Goal: Information Seeking & Learning: Learn about a topic

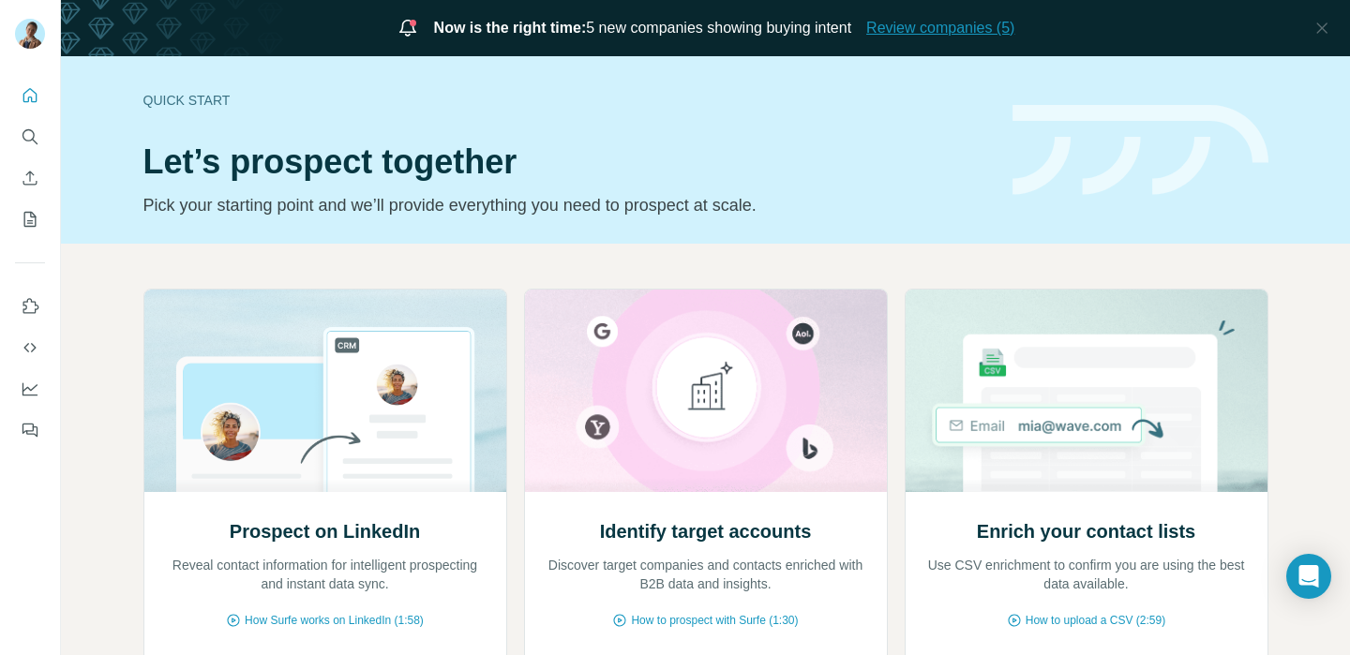
click at [954, 26] on span "Review companies (5)" at bounding box center [940, 28] width 148 height 23
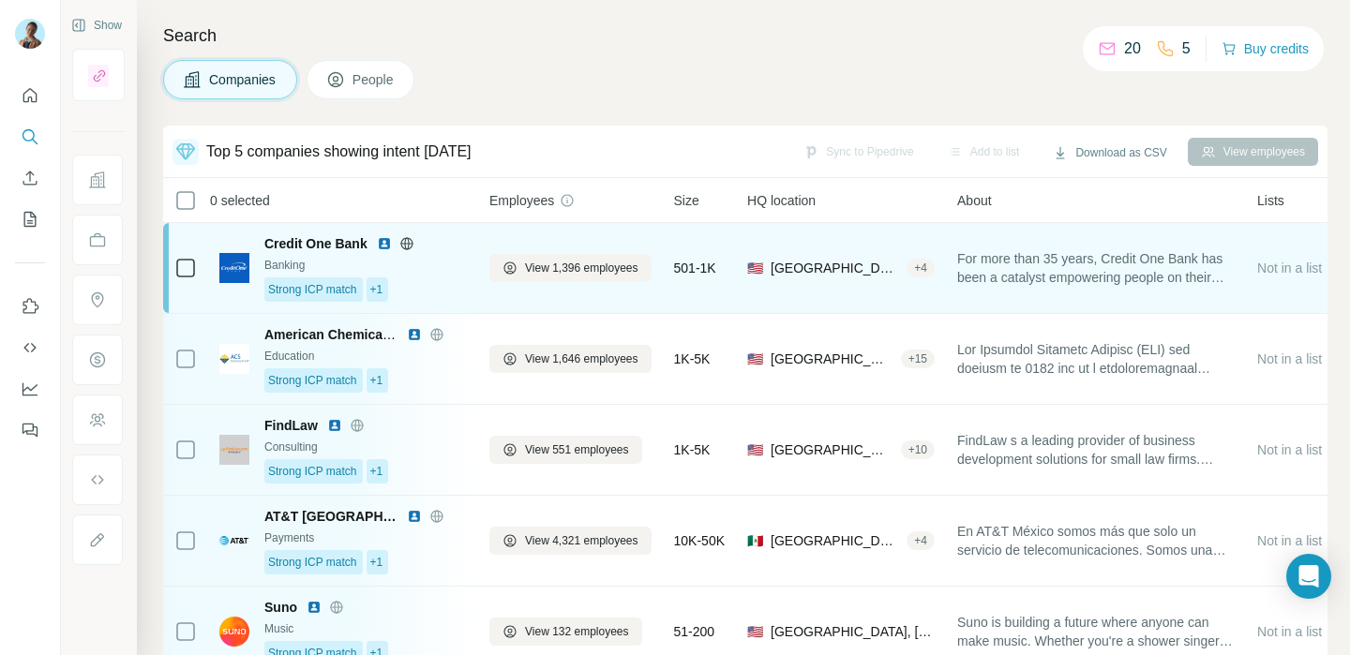
click at [450, 278] on div "Strong ICP match +1" at bounding box center [365, 290] width 203 height 24
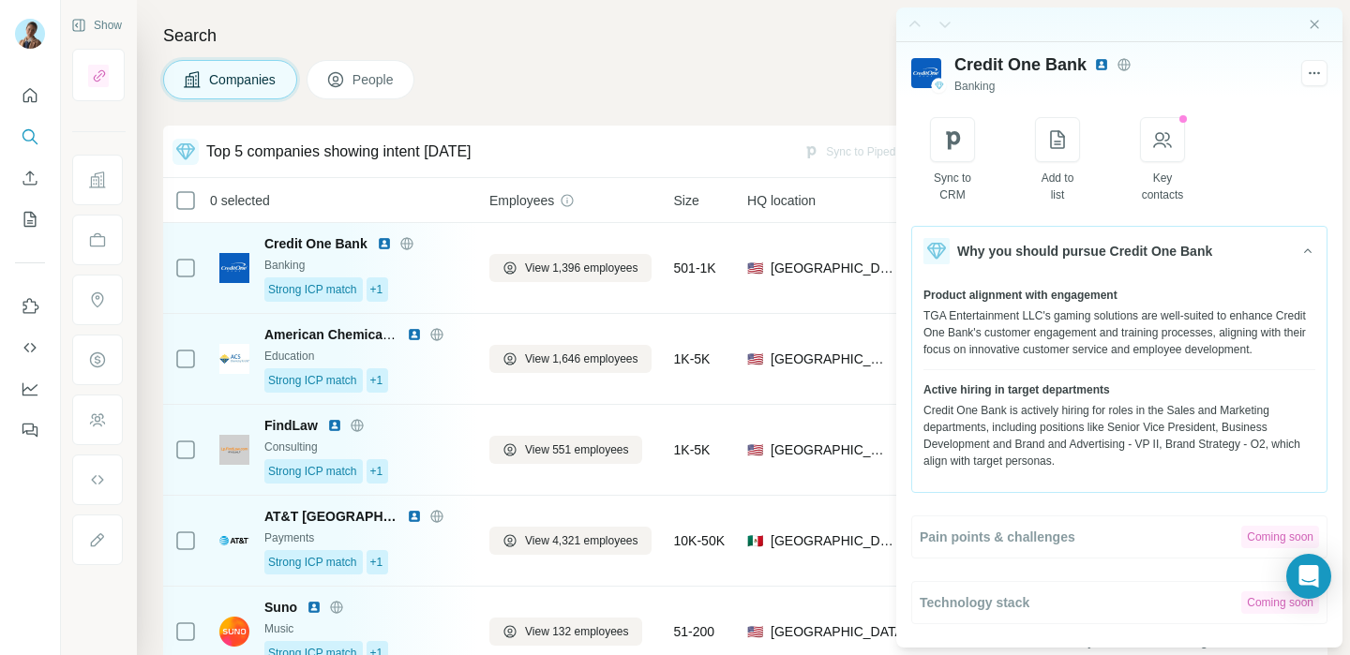
scroll to position [16, 0]
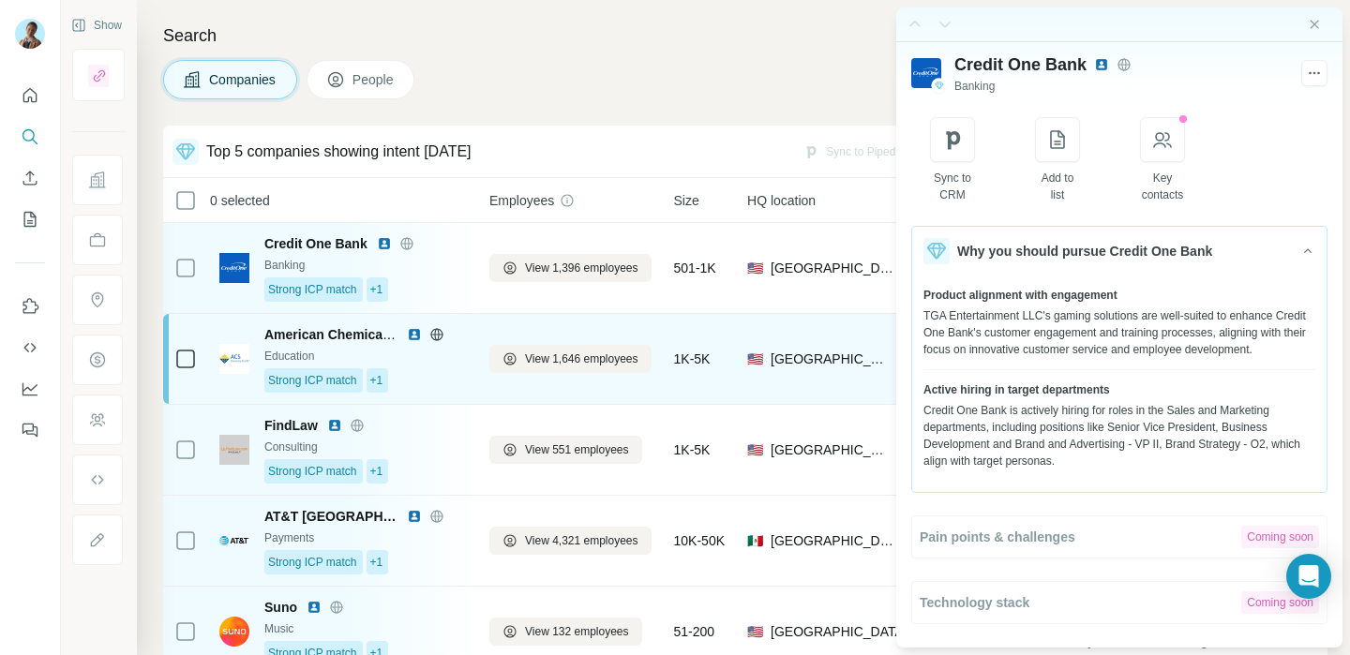
click at [473, 375] on td "American Chemical Society Education Strong ICP match +1" at bounding box center [343, 359] width 270 height 91
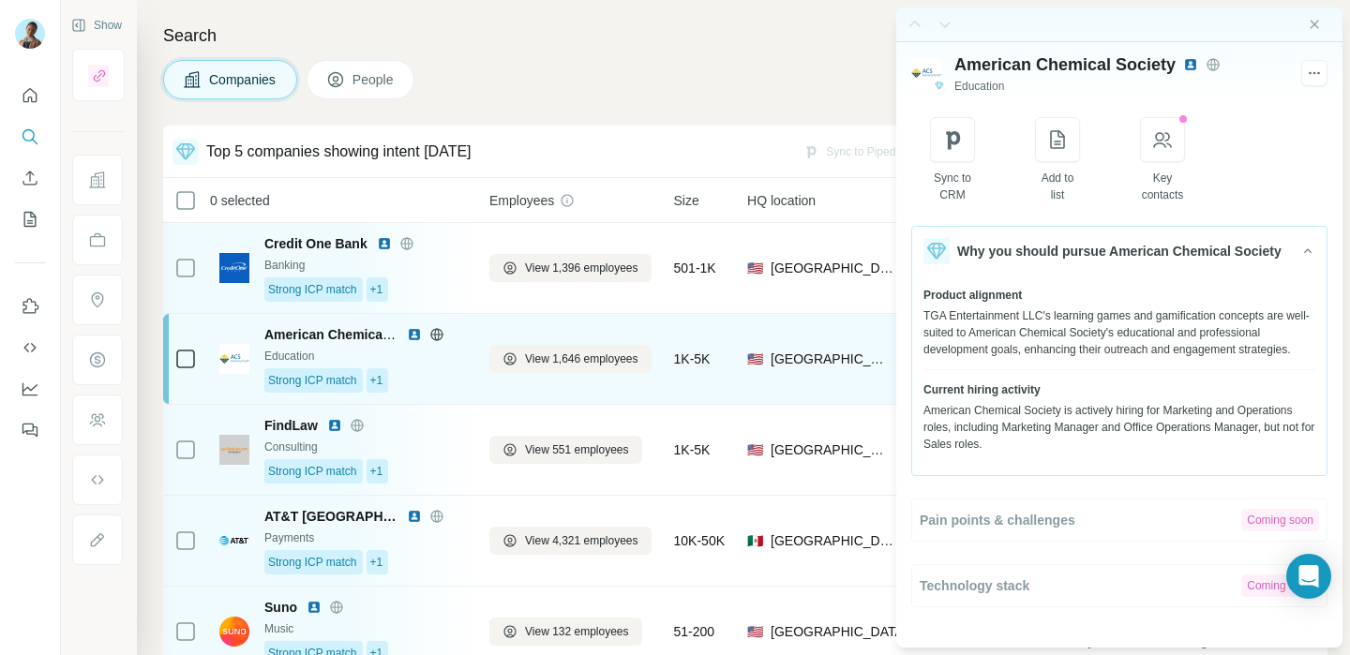
scroll to position [0, 0]
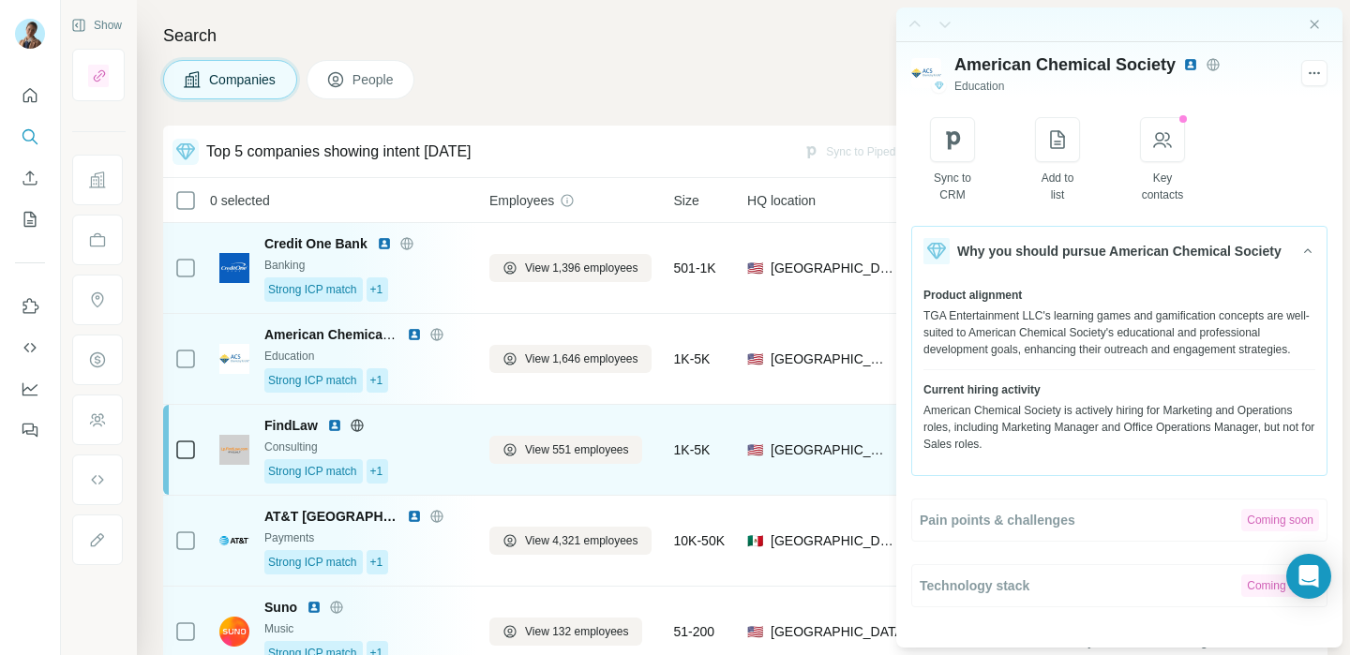
click at [471, 466] on td "FindLaw Consulting Strong ICP match +1" at bounding box center [343, 450] width 270 height 91
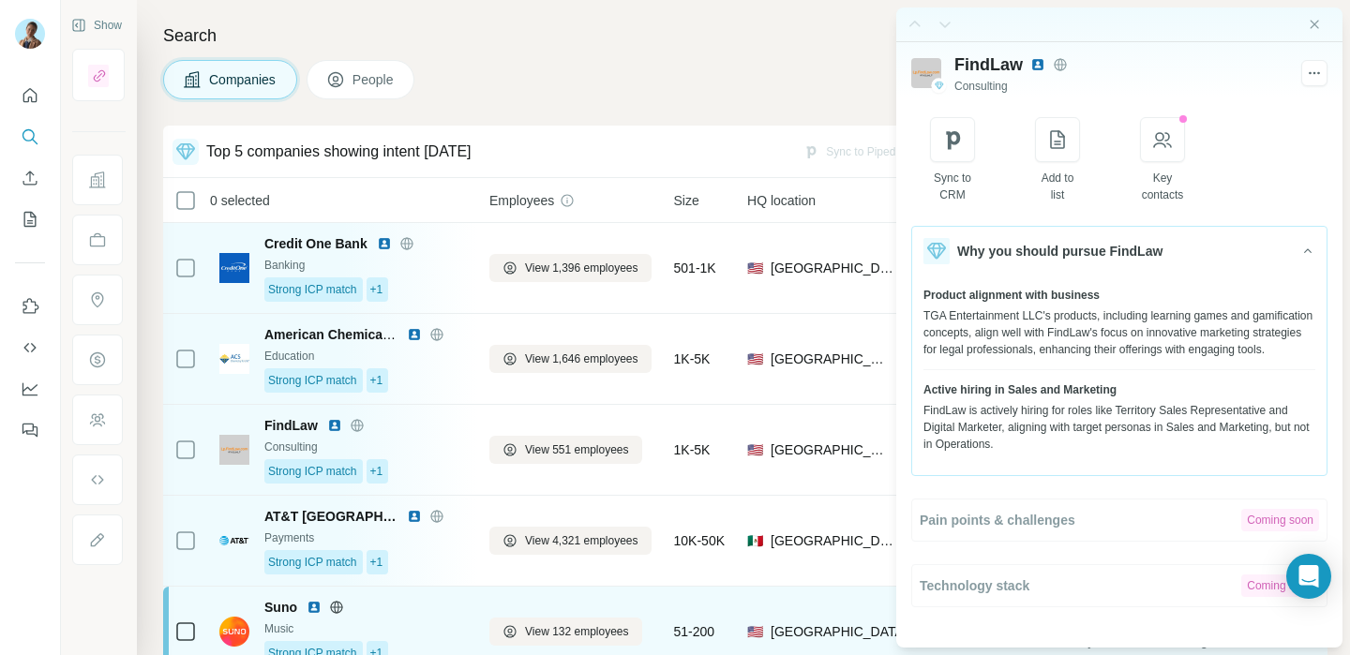
click at [443, 594] on td "Suno Music Strong ICP match +1" at bounding box center [343, 632] width 270 height 91
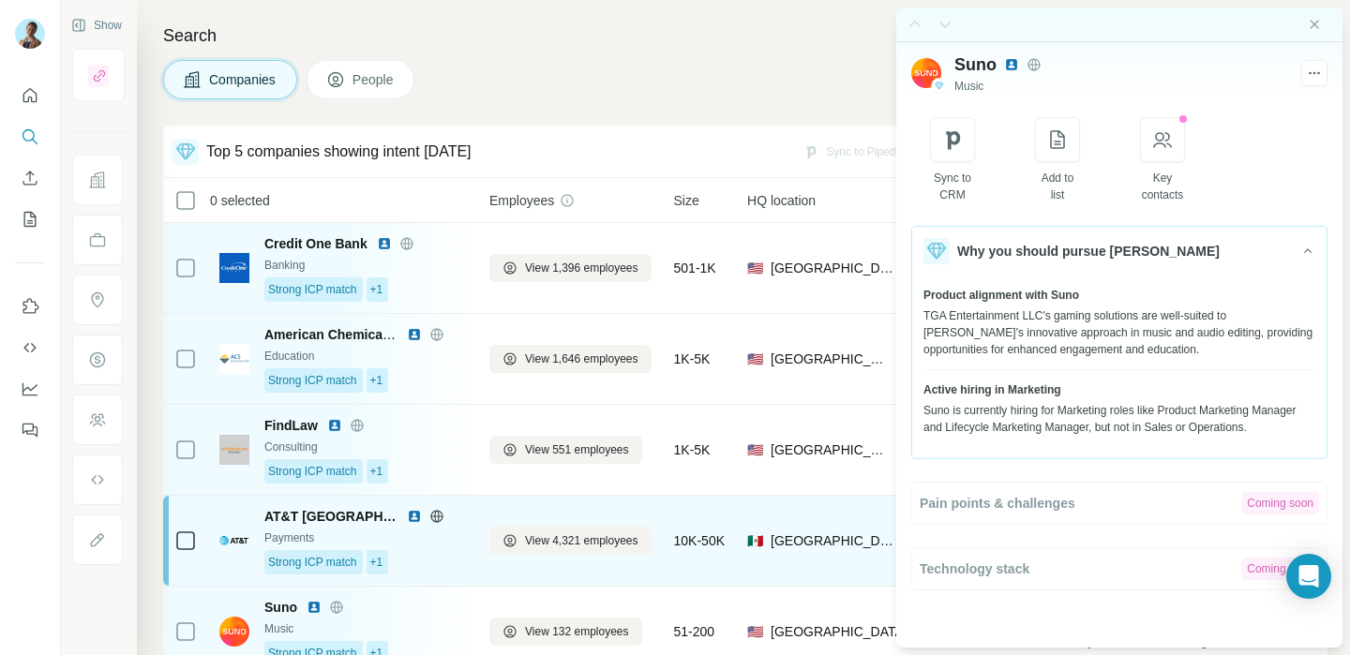
click at [442, 547] on div "AT&T Mexico Payments Strong ICP match +1" at bounding box center [365, 541] width 203 height 68
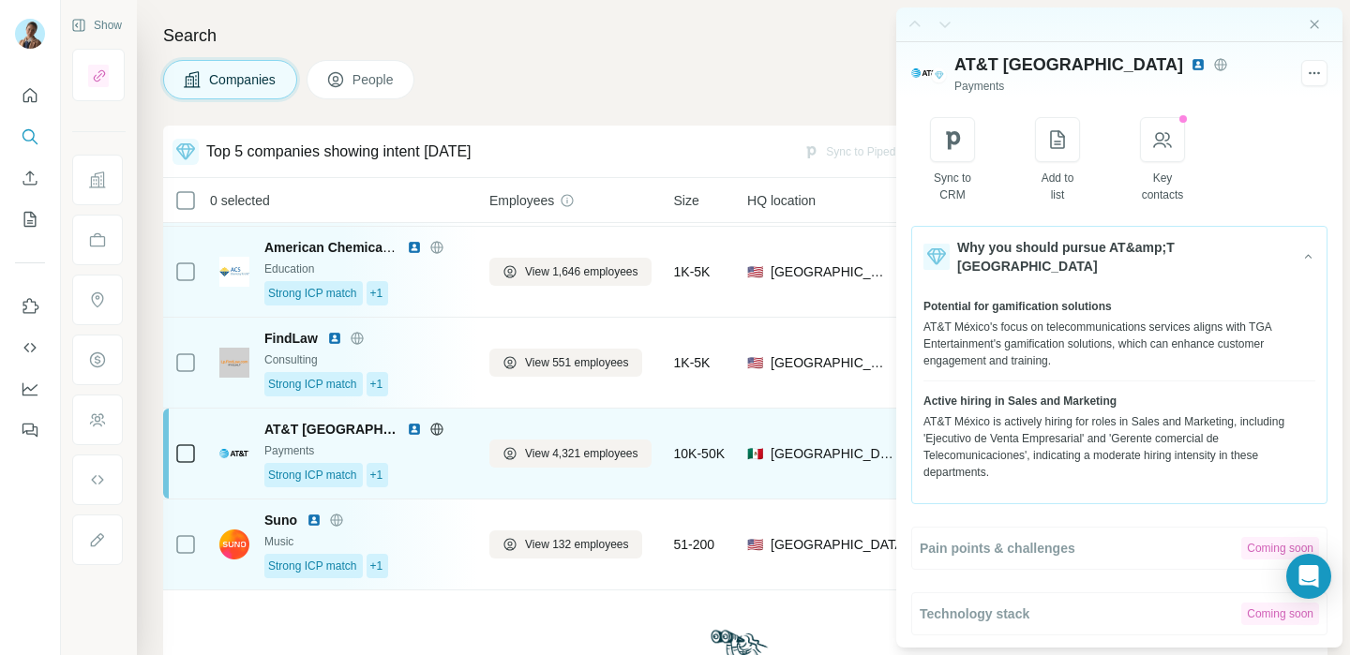
scroll to position [114, 0]
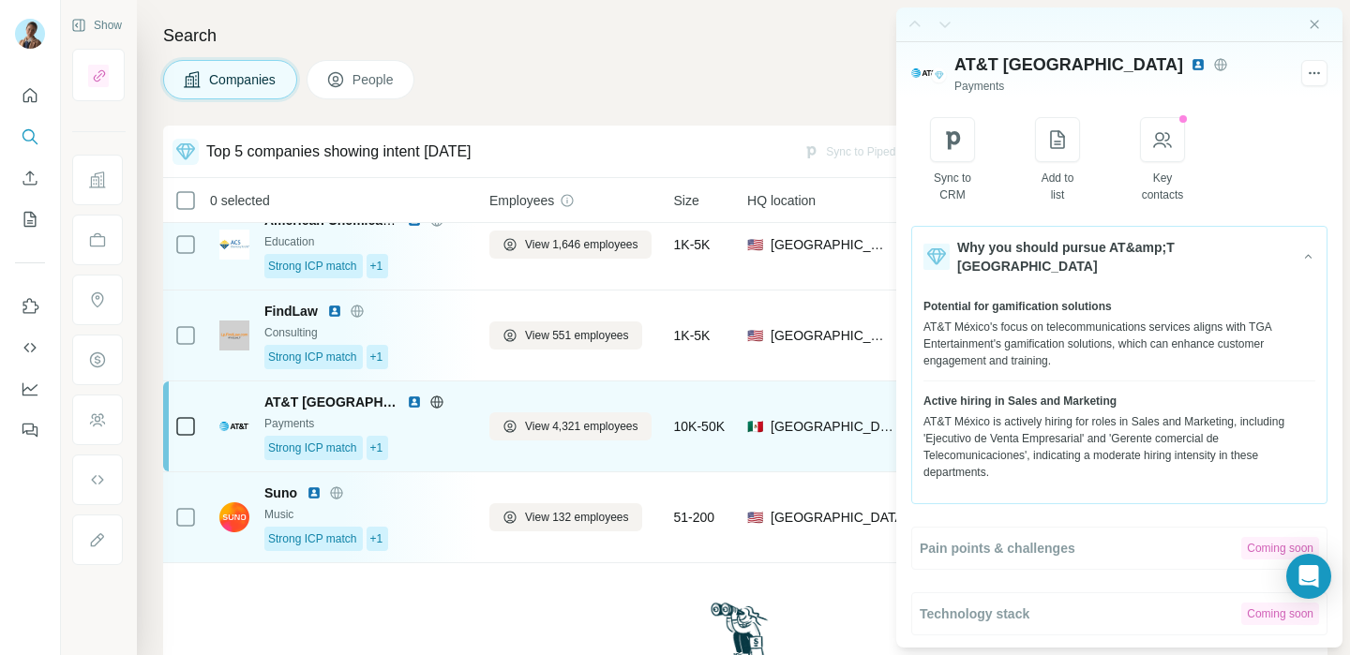
click at [442, 547] on div "Strong ICP match +1" at bounding box center [365, 539] width 203 height 24
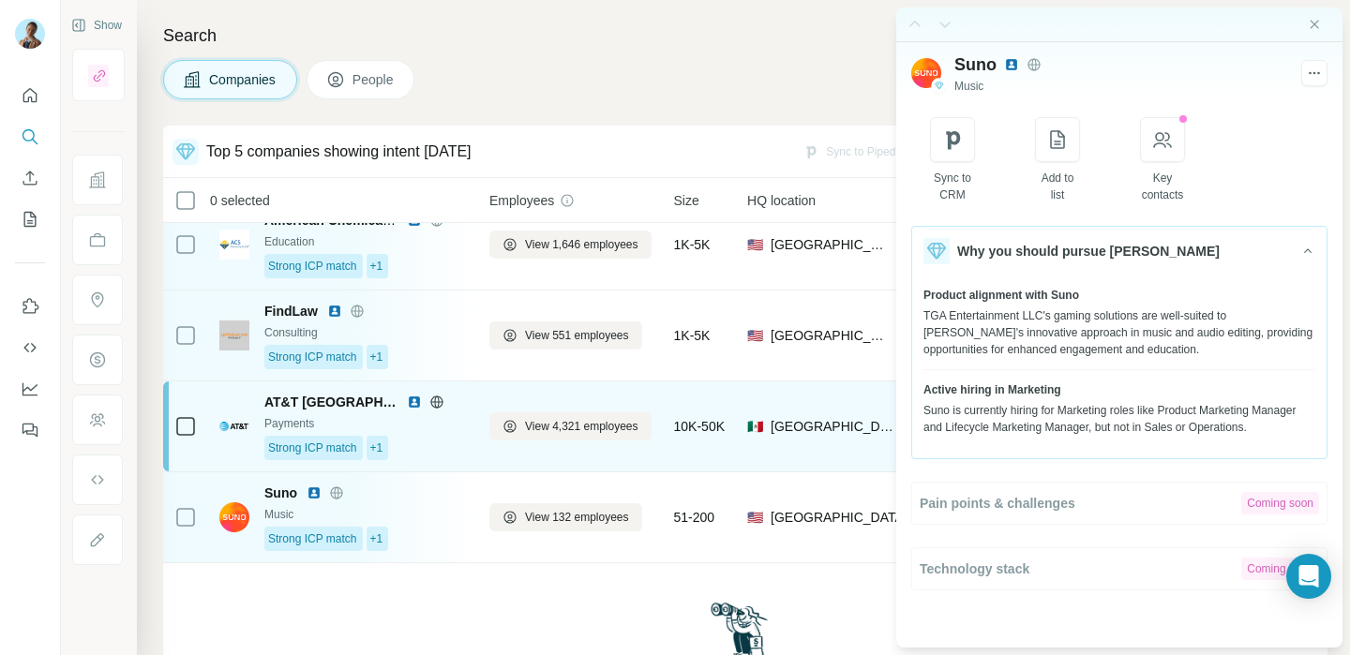
click at [438, 445] on div "Strong ICP match +1" at bounding box center [365, 448] width 203 height 24
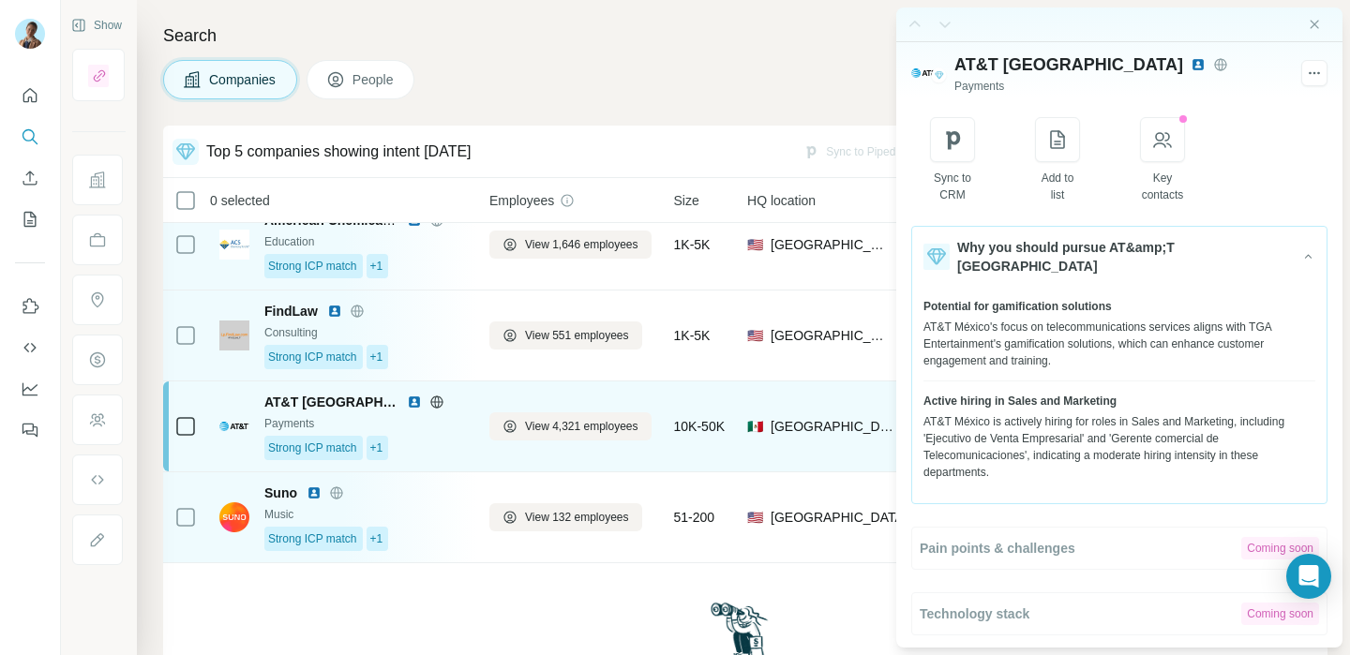
scroll to position [66, 0]
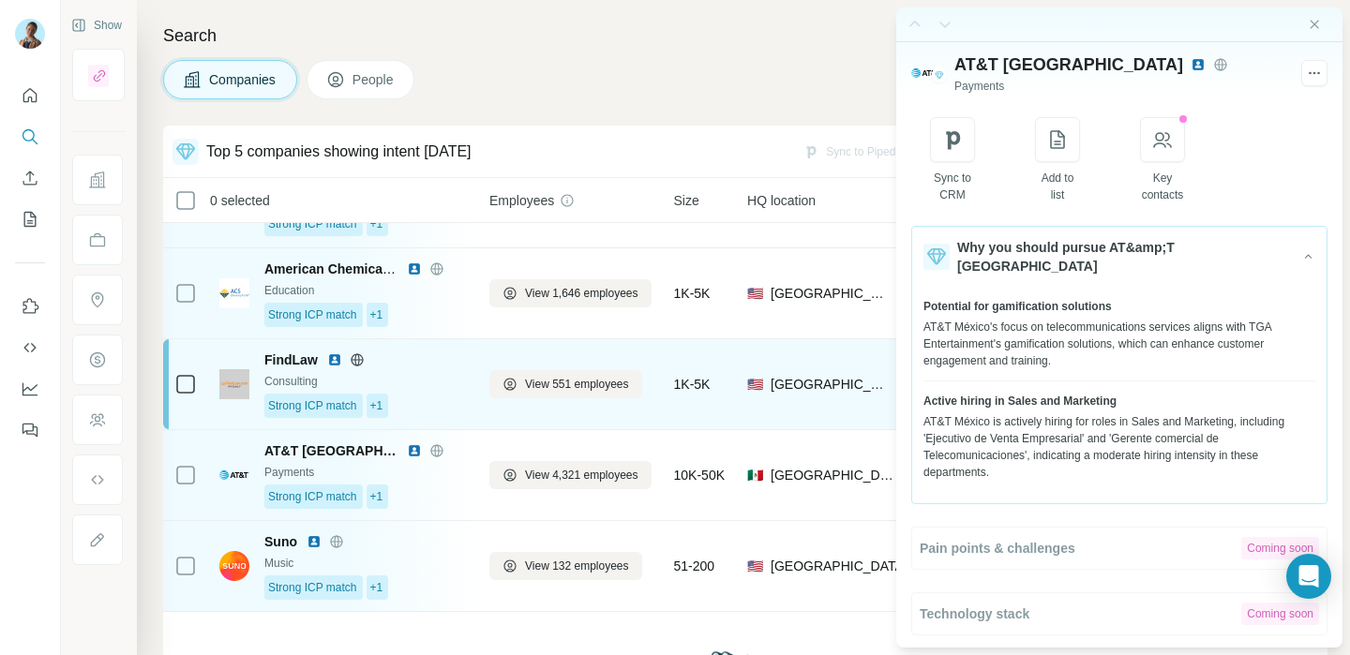
click at [444, 389] on div "Consulting" at bounding box center [365, 381] width 203 height 17
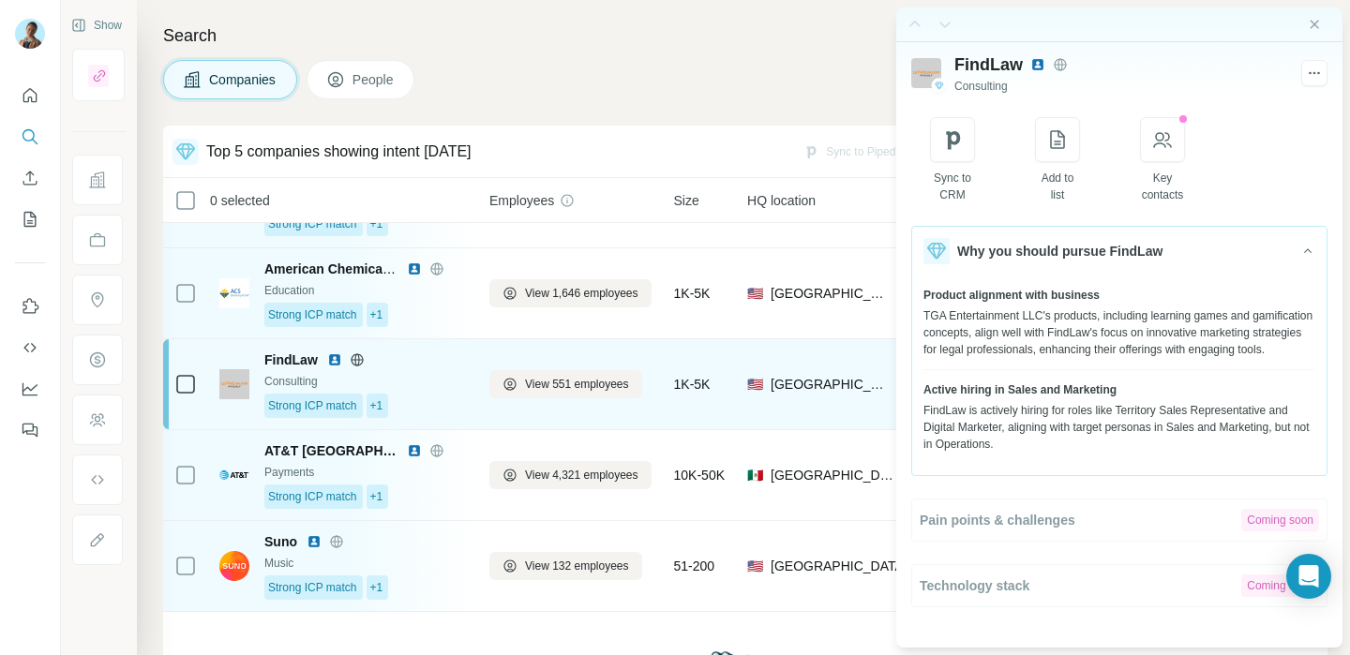
scroll to position [0, 0]
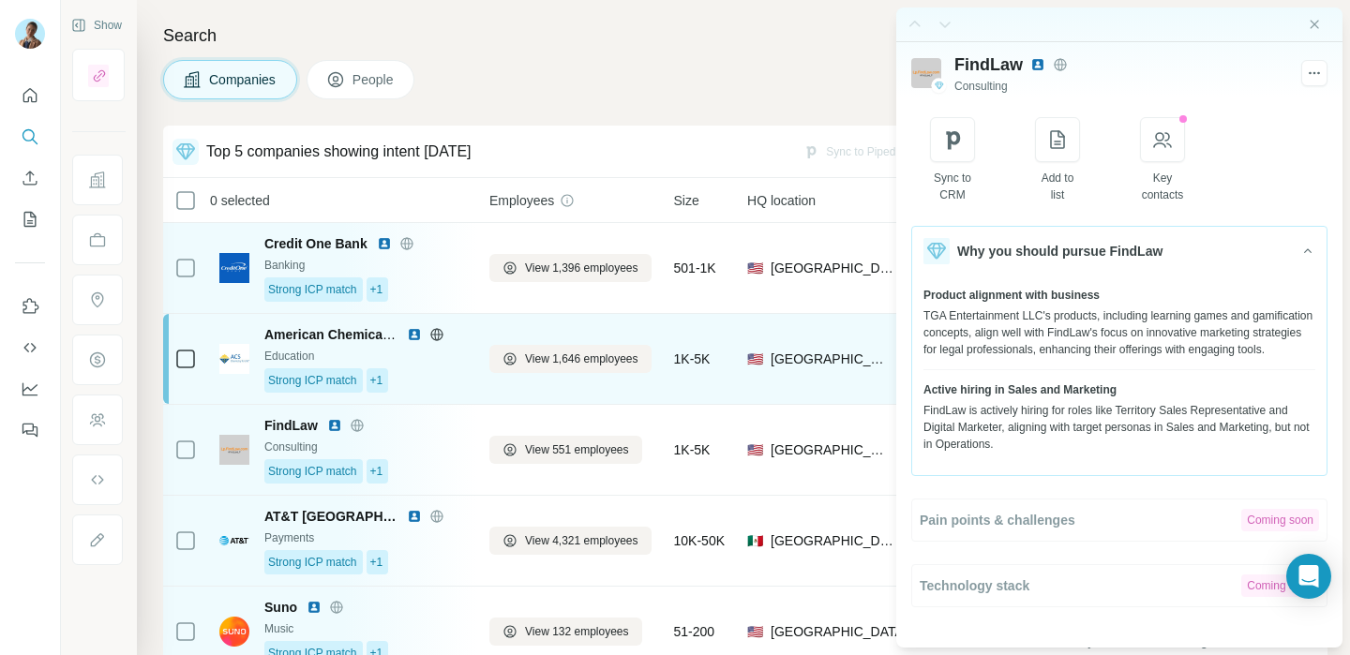
click at [460, 332] on div at bounding box center [459, 334] width 15 height 15
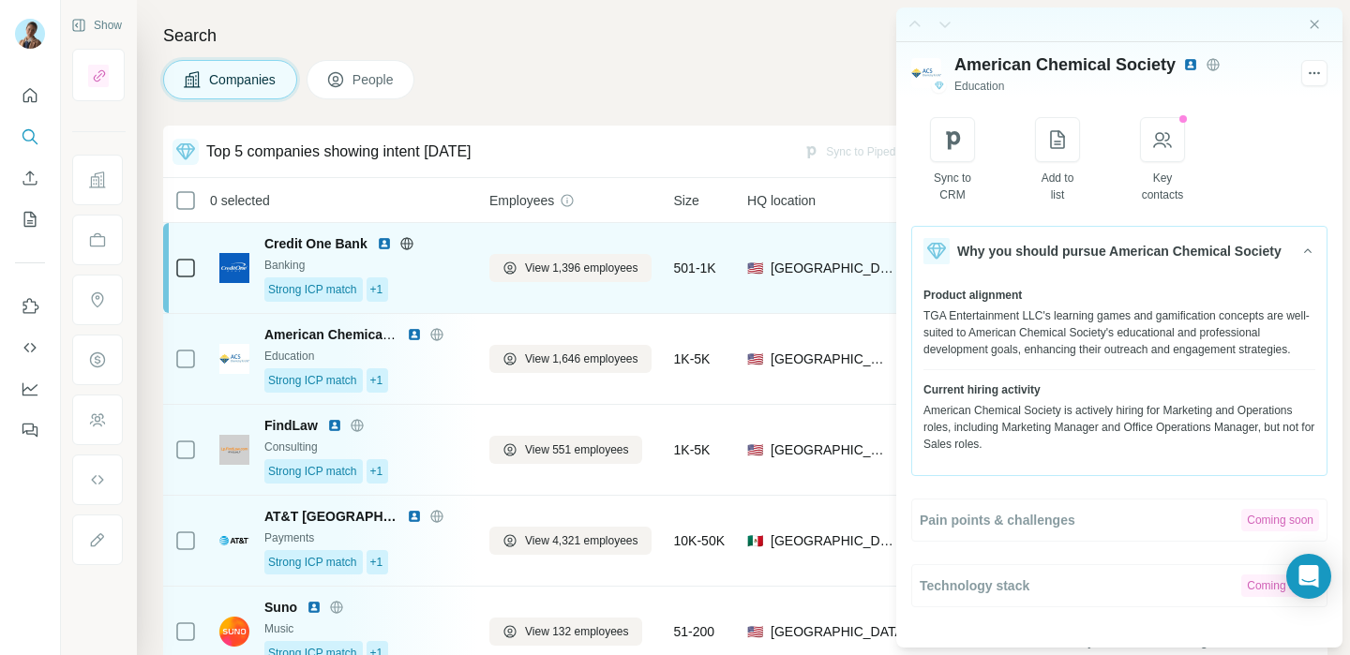
click at [466, 289] on div "Strong ICP match +1" at bounding box center [365, 290] width 203 height 24
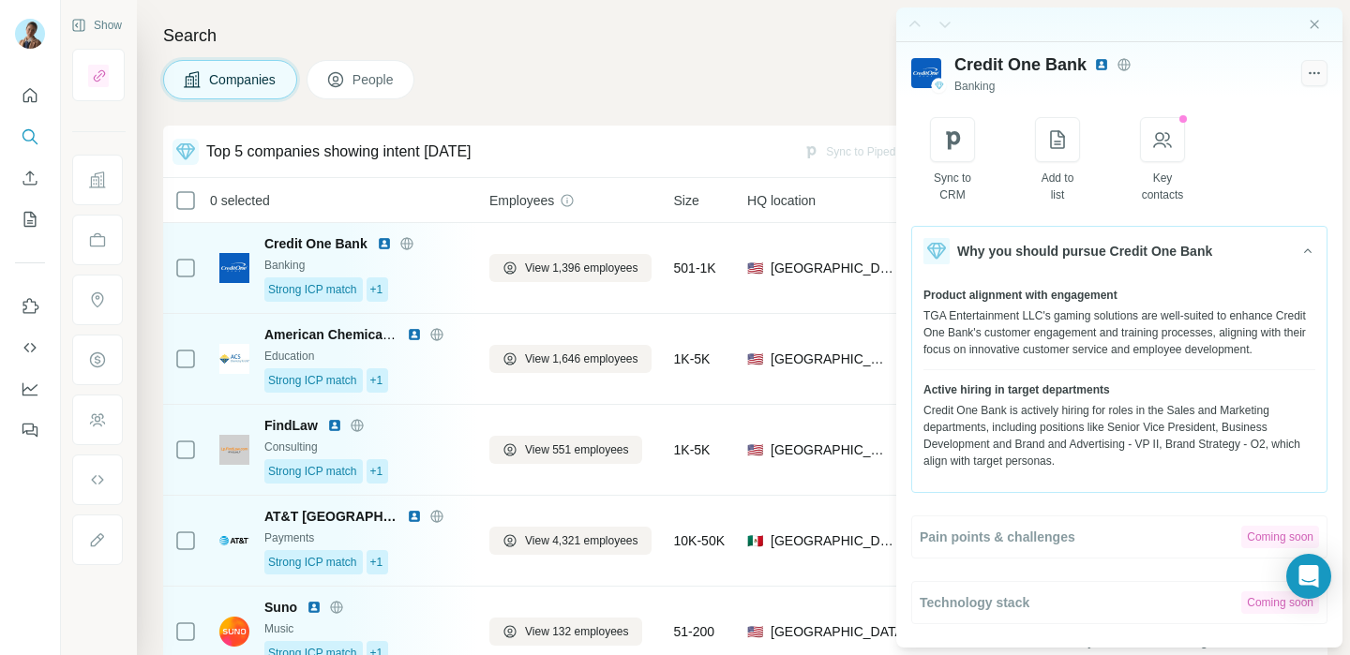
click at [1318, 72] on icon "button" at bounding box center [1318, 73] width 3 height 3
click at [1287, 143] on div "Sync to CRM Add to list Coming soon Key contacts" at bounding box center [1119, 160] width 379 height 86
click at [1320, 83] on button "button" at bounding box center [1315, 73] width 26 height 26
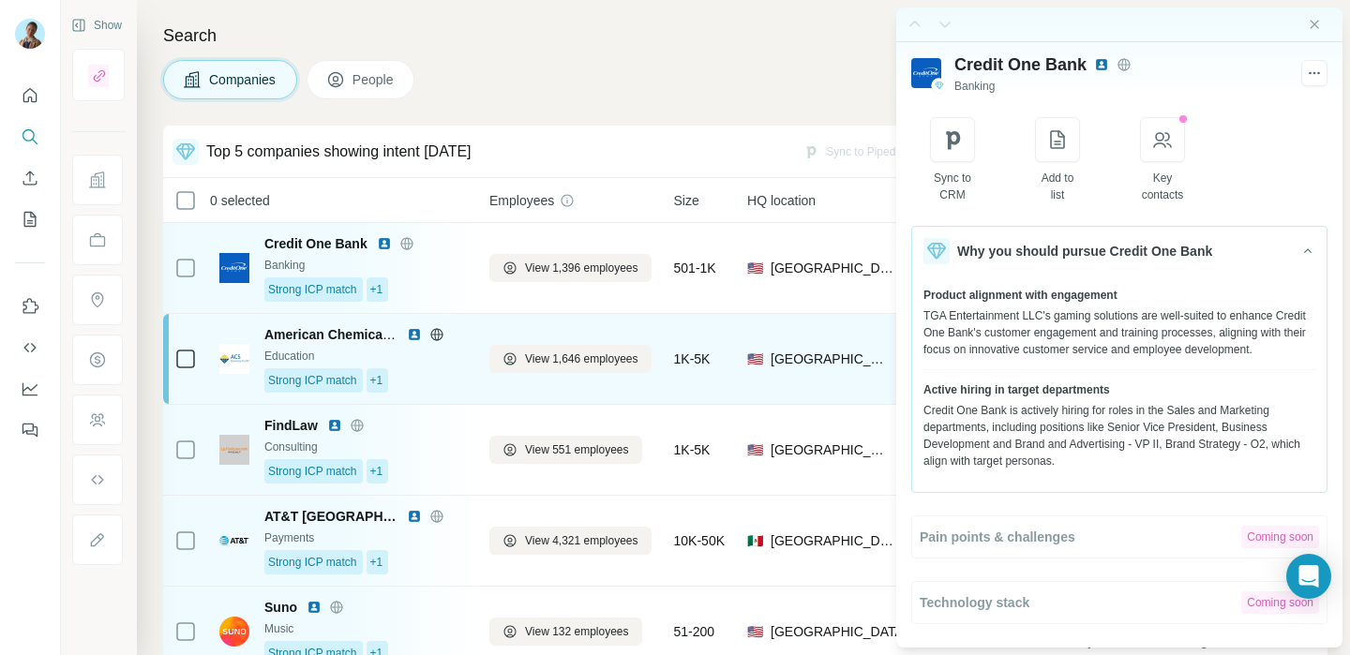
click at [498, 331] on div "View 1,646 employees" at bounding box center [570, 359] width 162 height 68
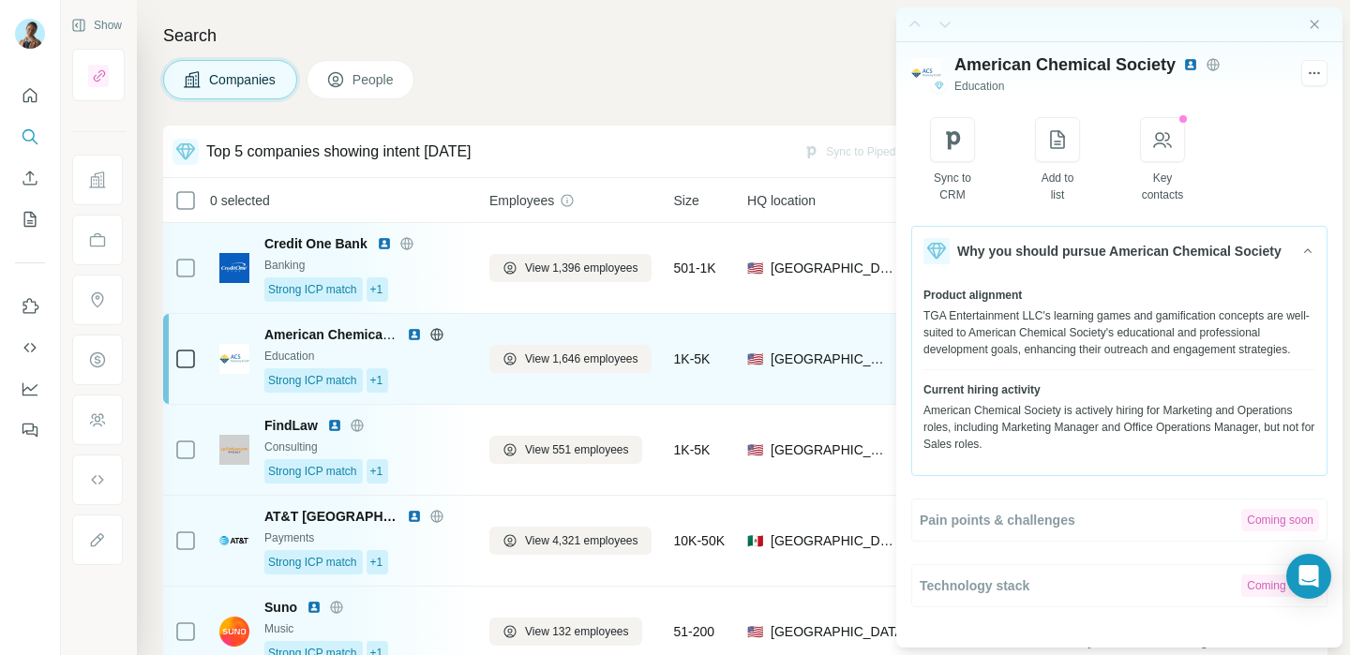
scroll to position [0, 0]
click at [716, 402] on td "1K-5K" at bounding box center [699, 359] width 73 height 91
click at [714, 391] on div "1K-5K" at bounding box center [699, 359] width 51 height 68
click at [715, 381] on div "1K-5K" at bounding box center [699, 359] width 51 height 68
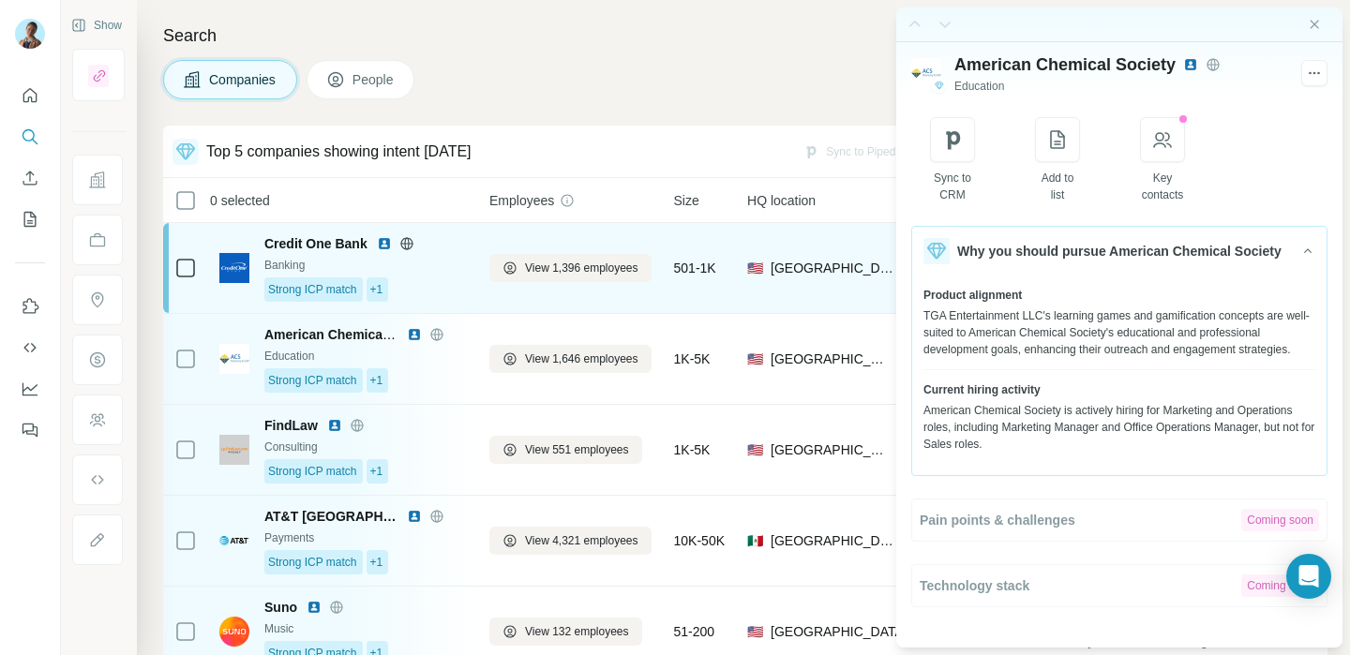
click at [715, 232] on td "501-1K" at bounding box center [699, 268] width 73 height 91
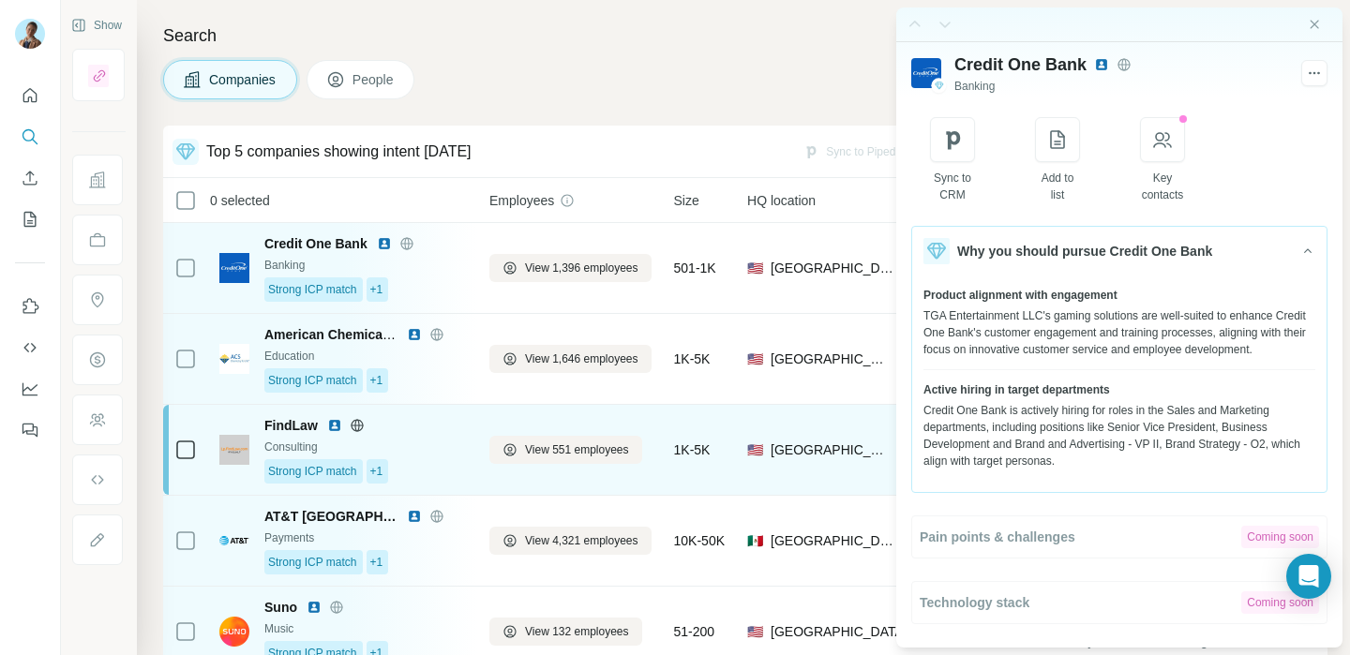
click at [681, 482] on div "1K-5K" at bounding box center [699, 450] width 51 height 68
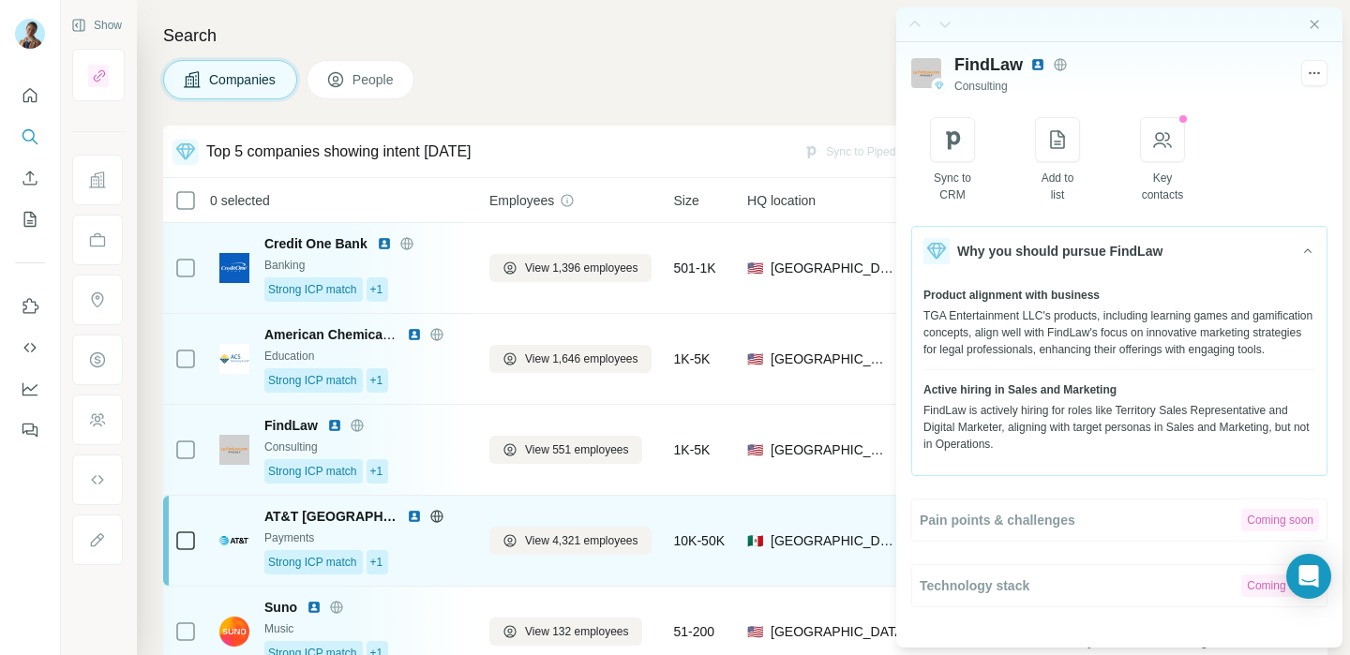
click at [686, 541] on span "10K-50K" at bounding box center [699, 541] width 51 height 19
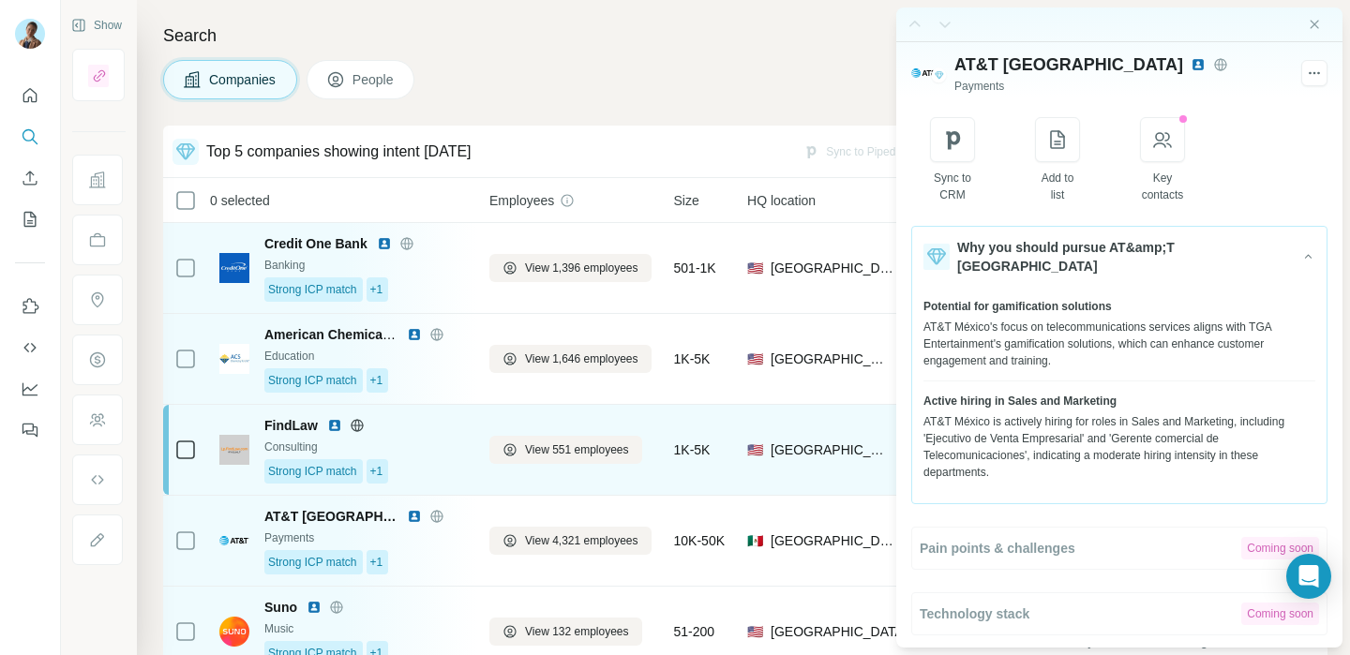
click at [680, 463] on div "1K-5K" at bounding box center [699, 450] width 51 height 68
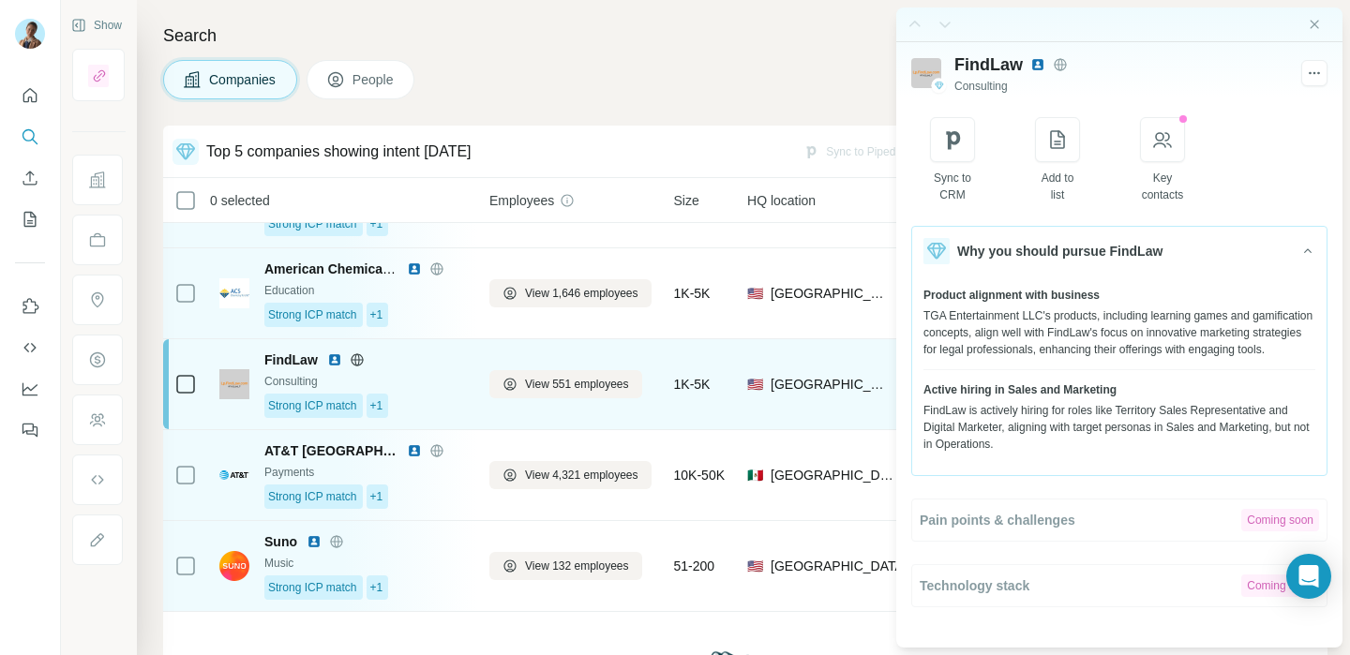
scroll to position [127, 0]
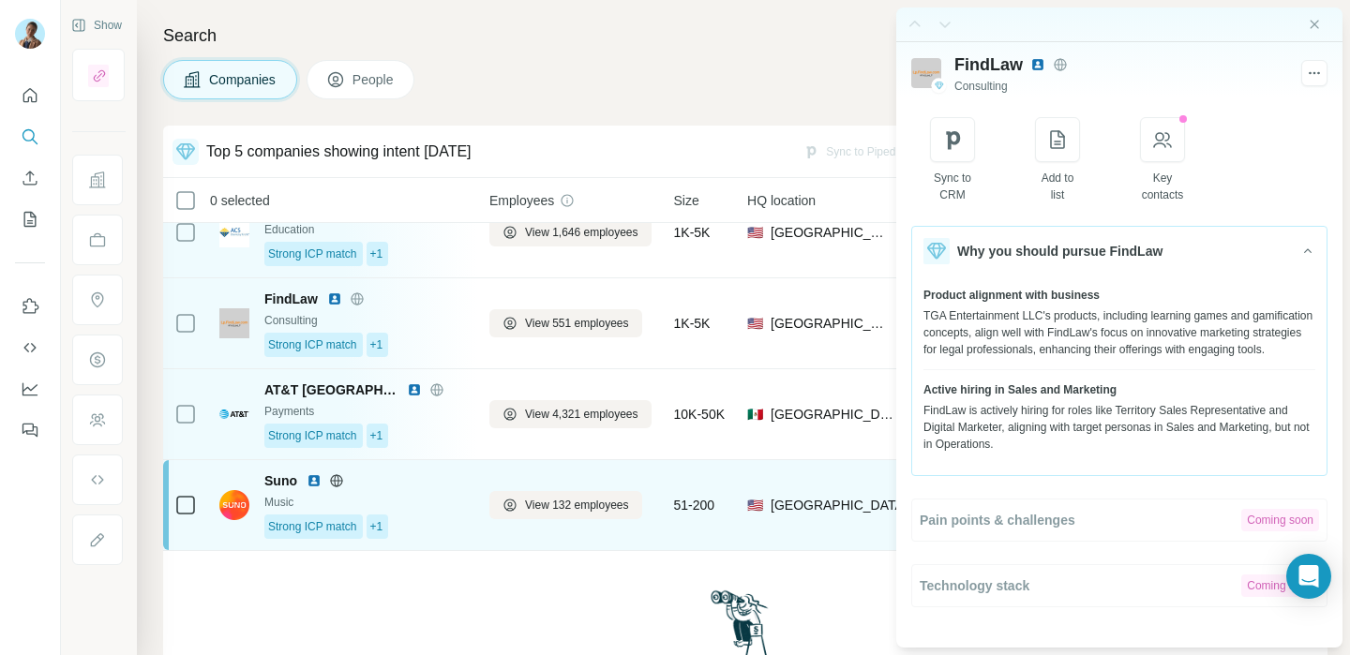
click at [687, 489] on div "51-200" at bounding box center [699, 506] width 51 height 68
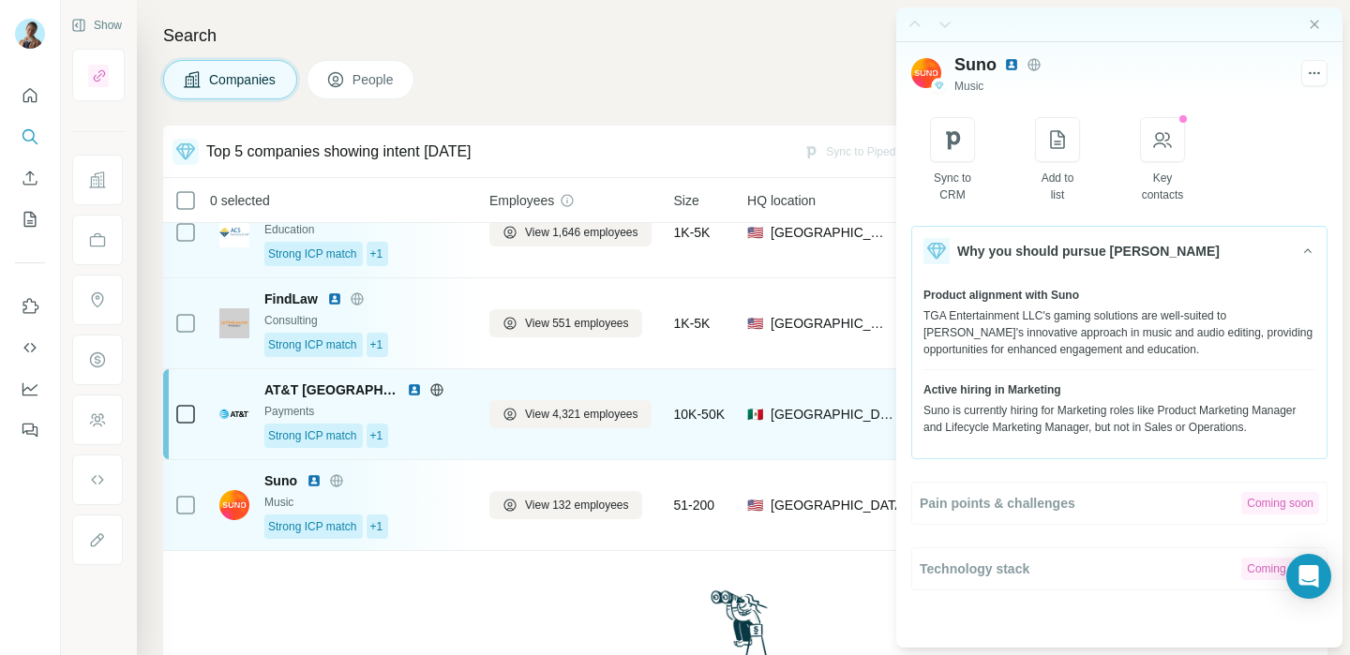
click at [684, 457] on td "10K-50K" at bounding box center [699, 414] width 73 height 91
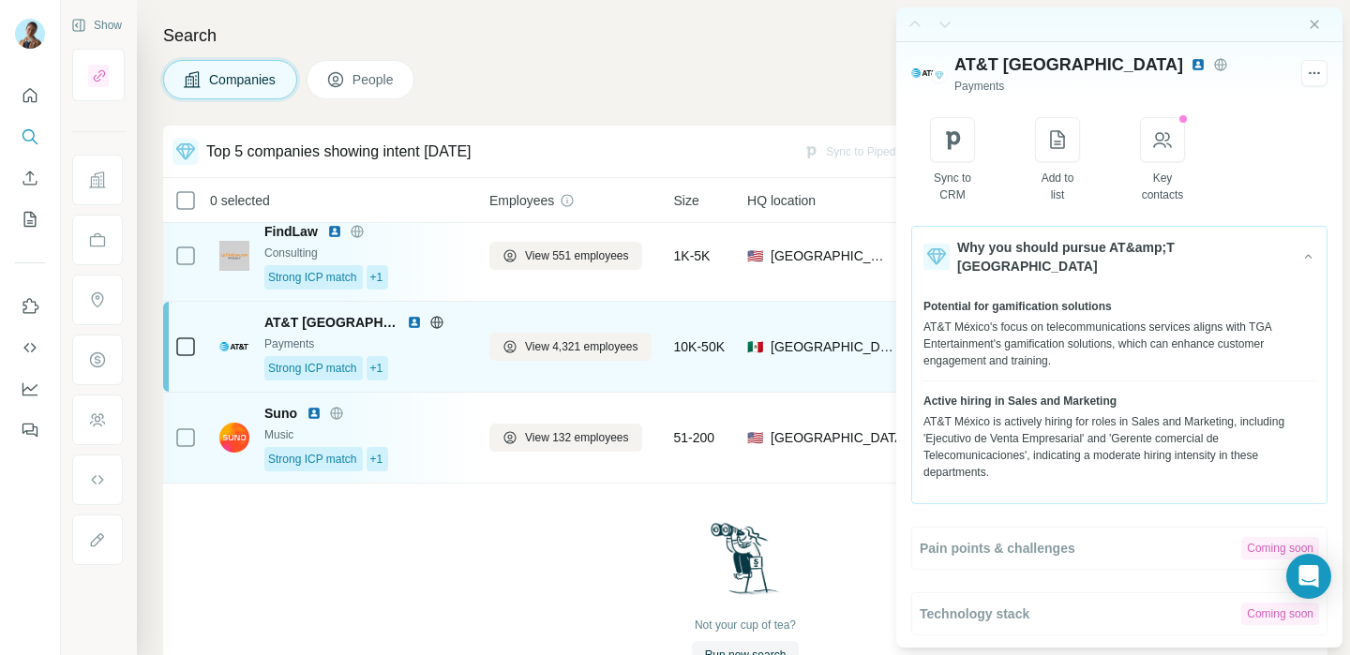
scroll to position [256, 0]
